Goal: Information Seeking & Learning: Find specific page/section

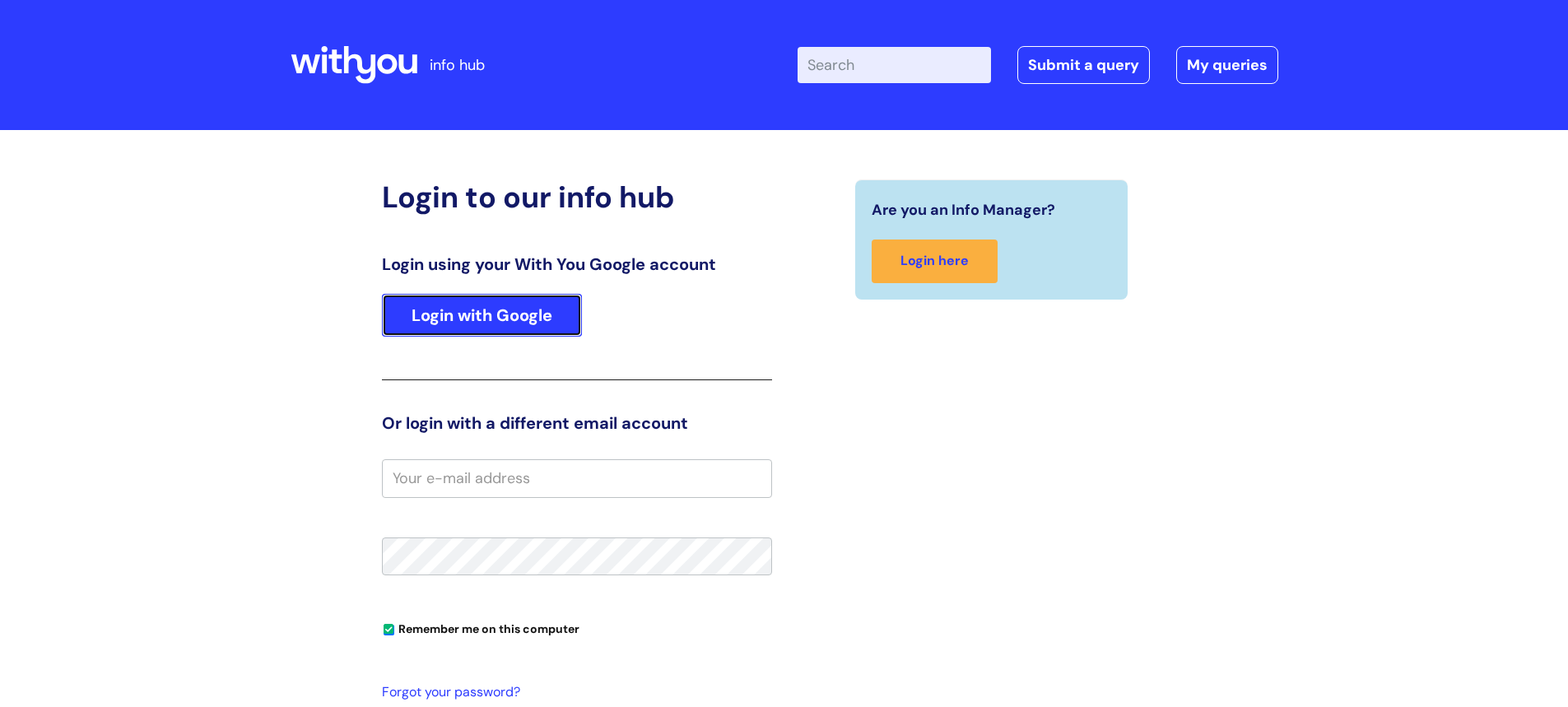
click at [473, 314] on link "Login with Google" at bounding box center [481, 315] width 200 height 43
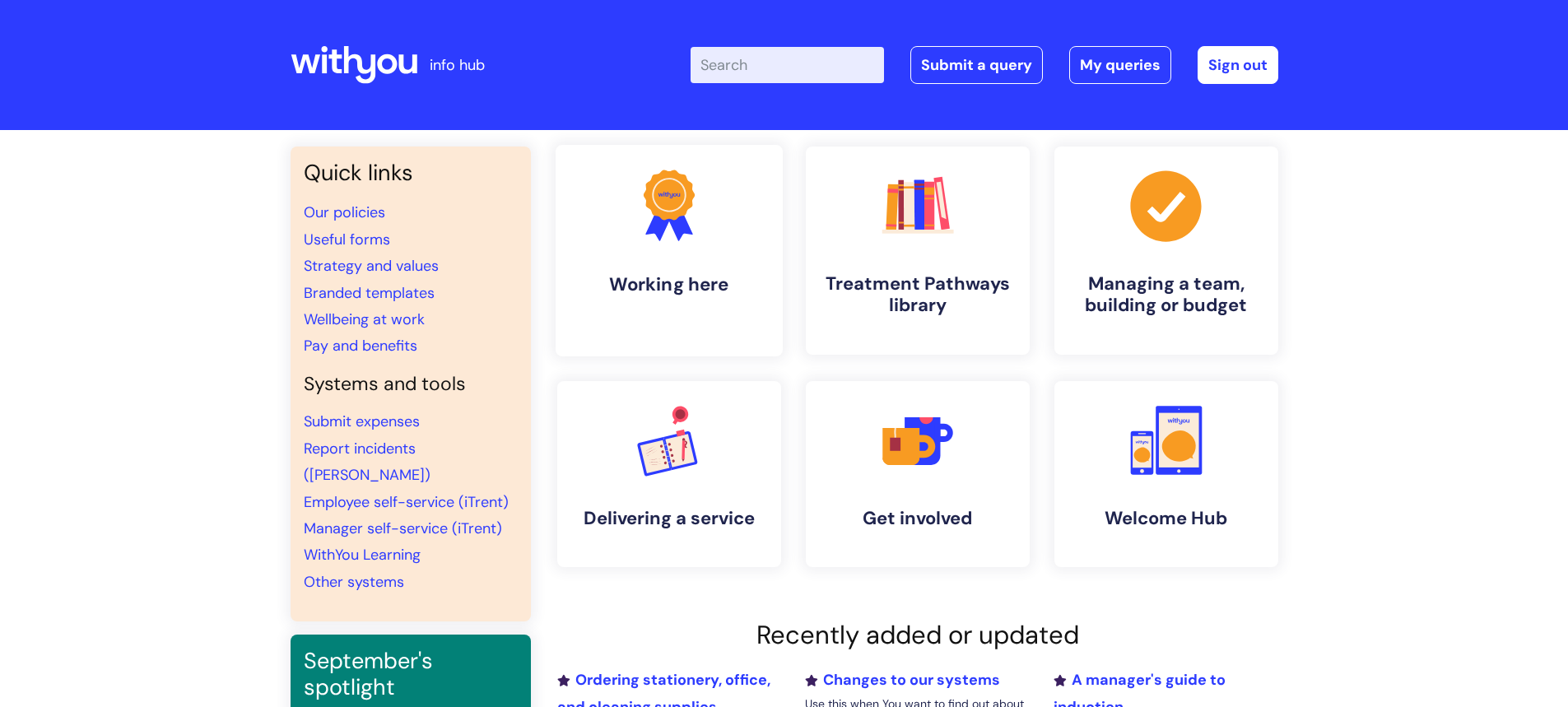
click at [668, 227] on icon ".cls-1{fill:#f89b22;}.cls-1,.cls-2,.cls-3{stroke-width:0px;}.cls-2{fill:#2d3cff…" at bounding box center [668, 205] width 82 height 82
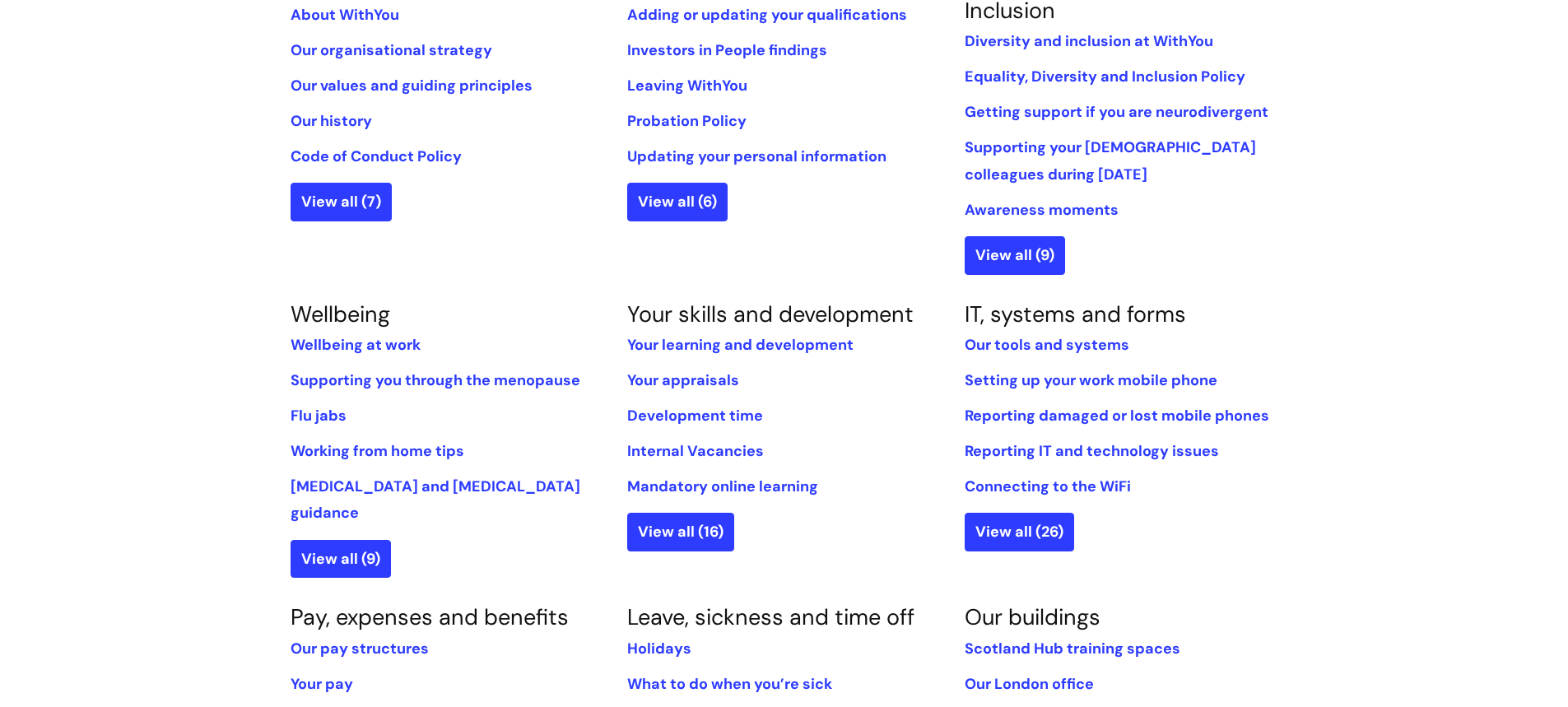
scroll to position [330, 0]
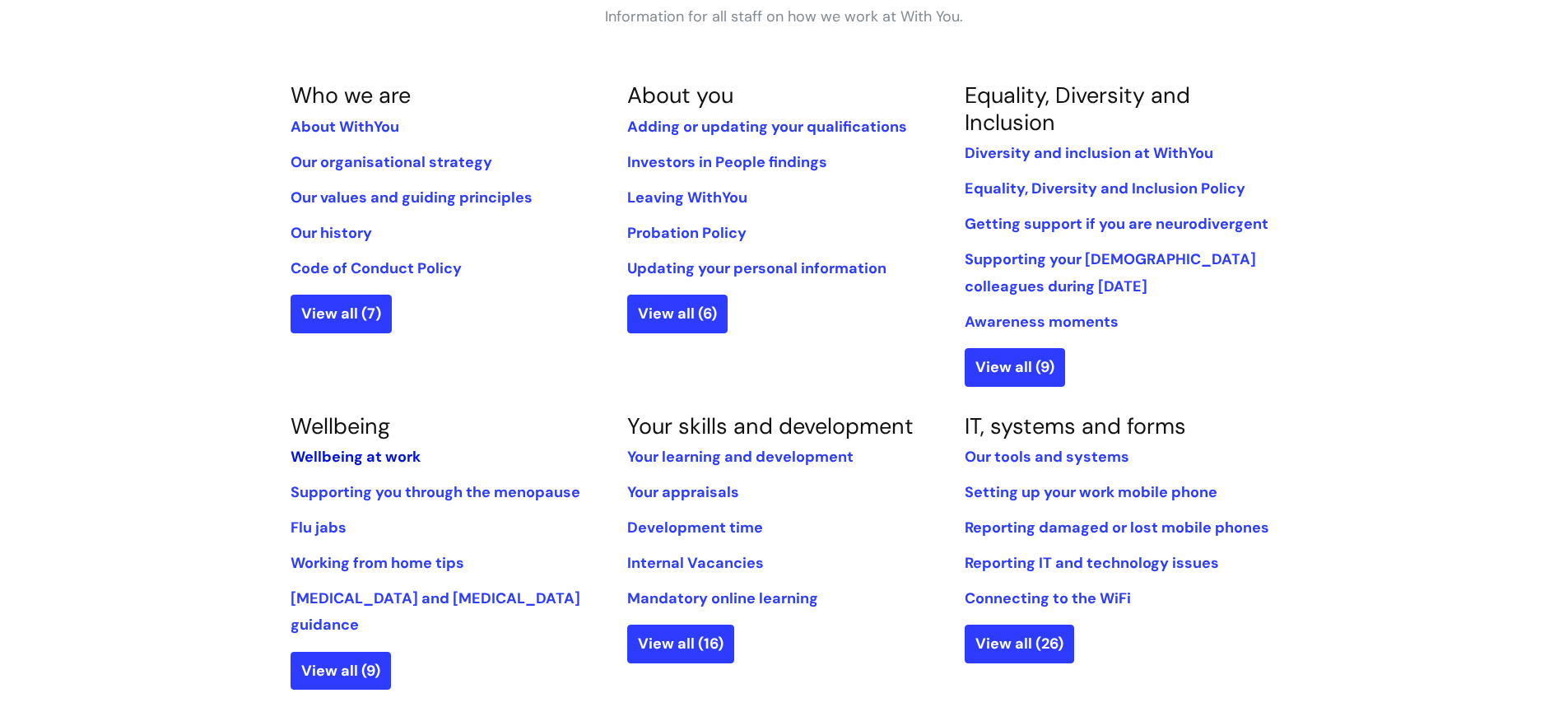
click at [370, 457] on link "Wellbeing at work" at bounding box center [356, 456] width 130 height 20
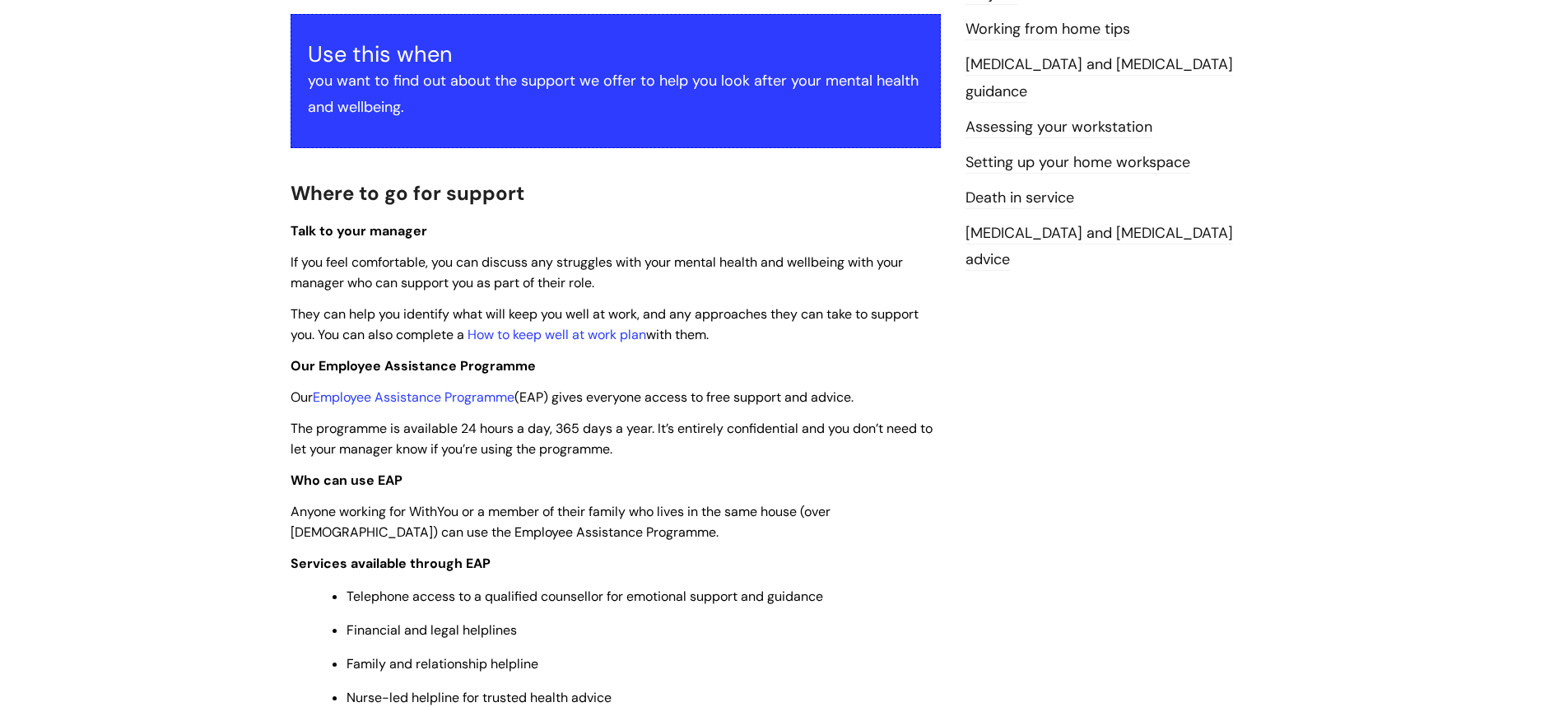
scroll to position [330, 0]
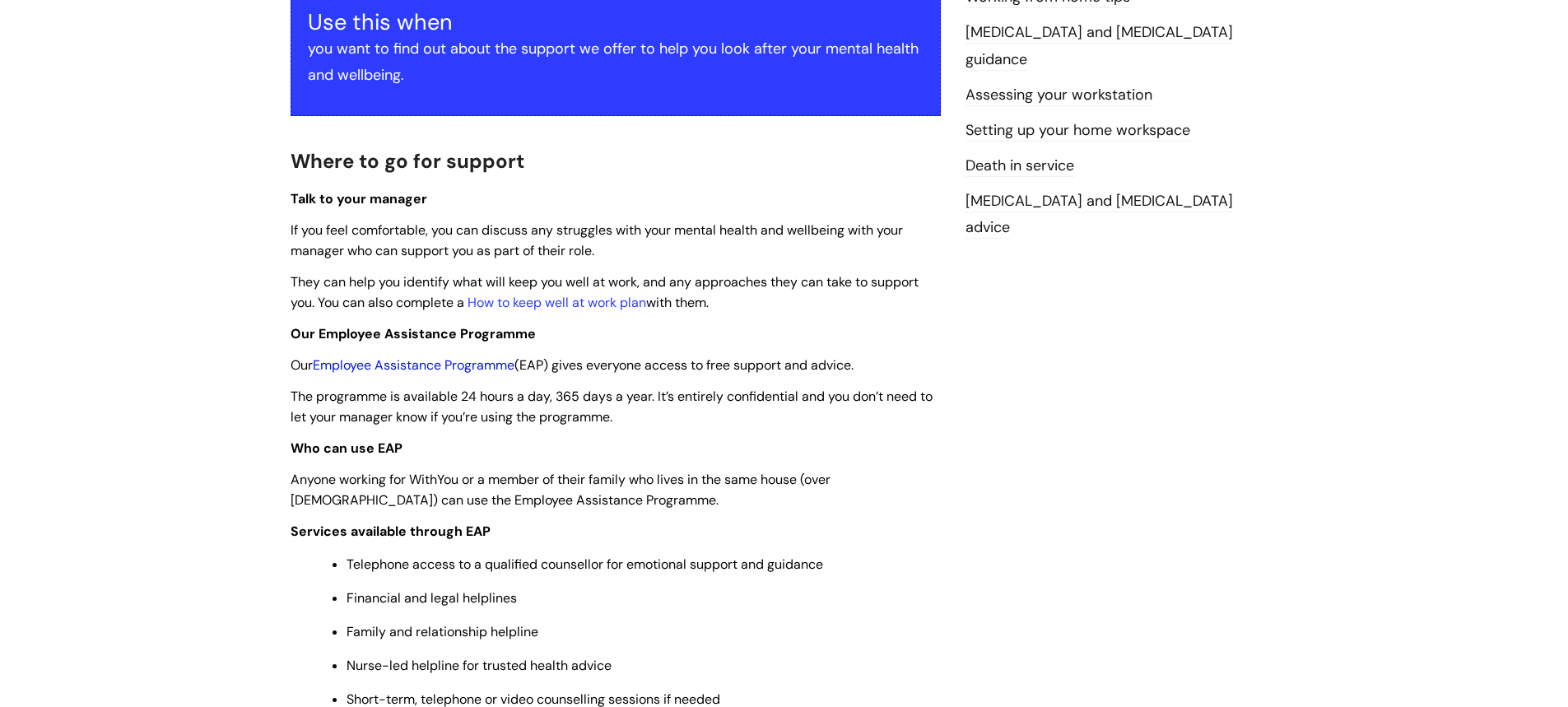
click at [380, 362] on link "Employee Assistance Programme" at bounding box center [413, 365] width 202 height 17
